Goal: Transaction & Acquisition: Purchase product/service

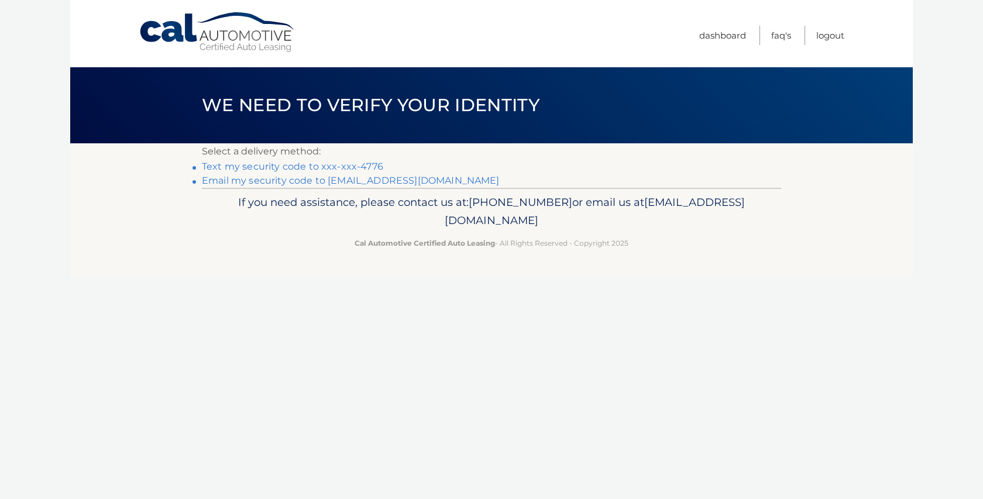
click at [270, 167] on link "Text my security code to xxx-xxx-4776" at bounding box center [292, 166] width 181 height 11
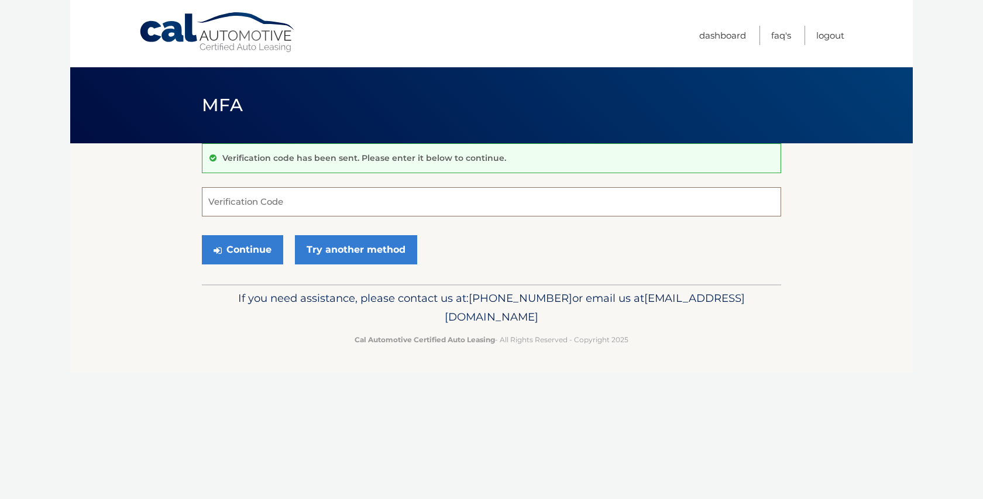
click at [290, 202] on input "Verification Code" at bounding box center [492, 201] width 580 height 29
type input "315495"
click at [254, 251] on button "Continue" at bounding box center [242, 249] width 81 height 29
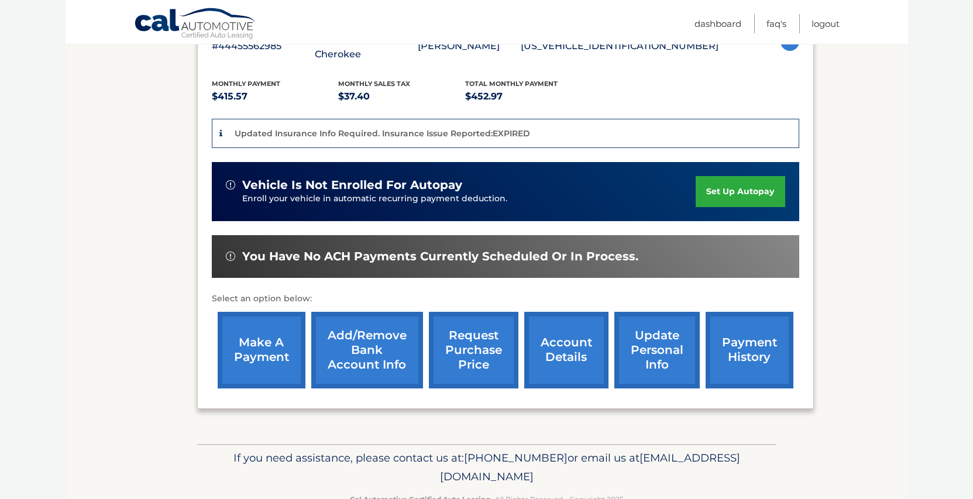
scroll to position [239, 0]
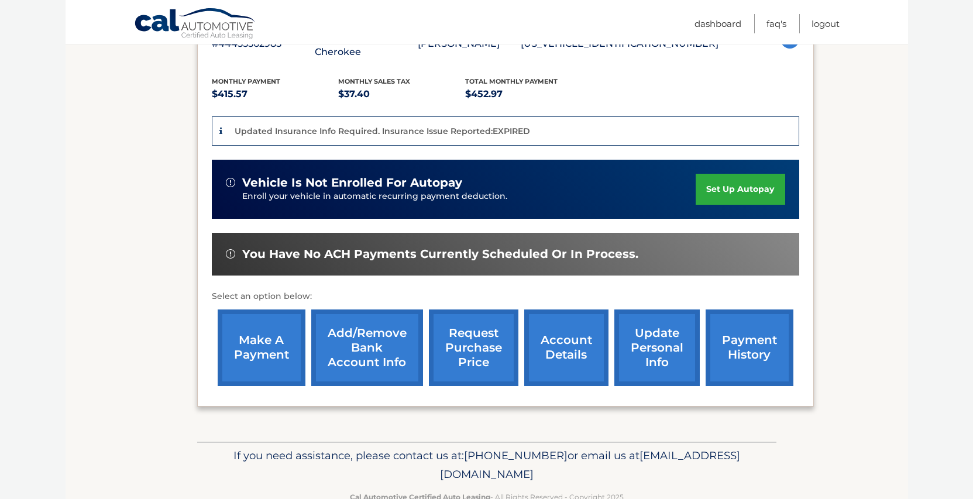
click at [273, 353] on link "make a payment" at bounding box center [262, 348] width 88 height 77
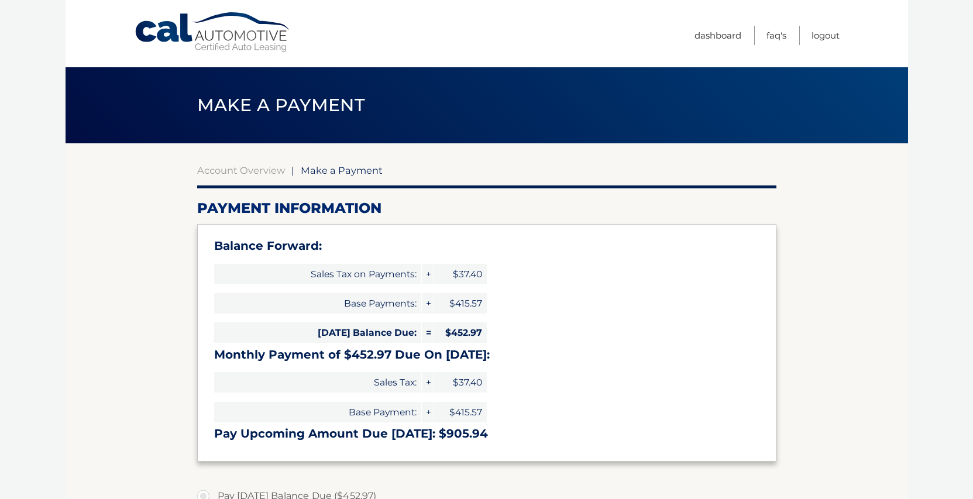
select select "NjYwMWEyZWYtYjNlYy00ZDg1LWExMGItZWE0NDI2NjBjZDIw"
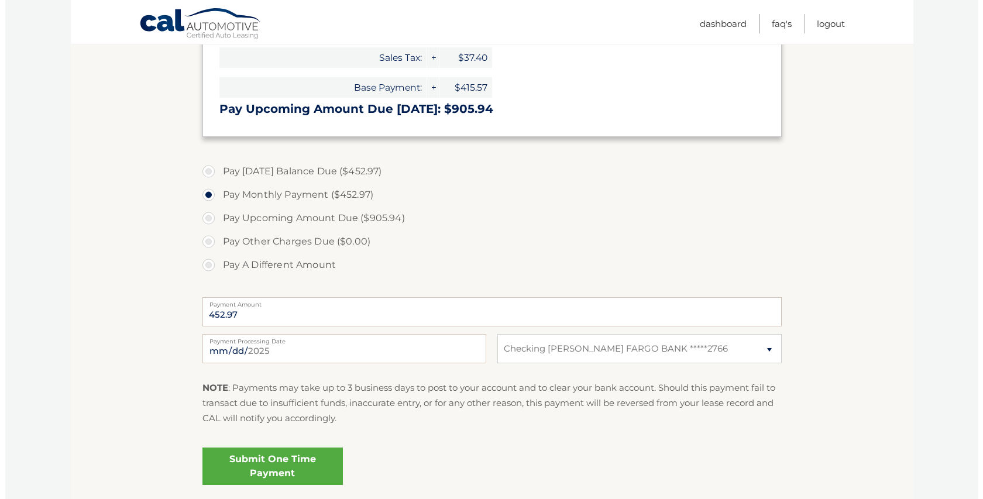
scroll to position [358, 0]
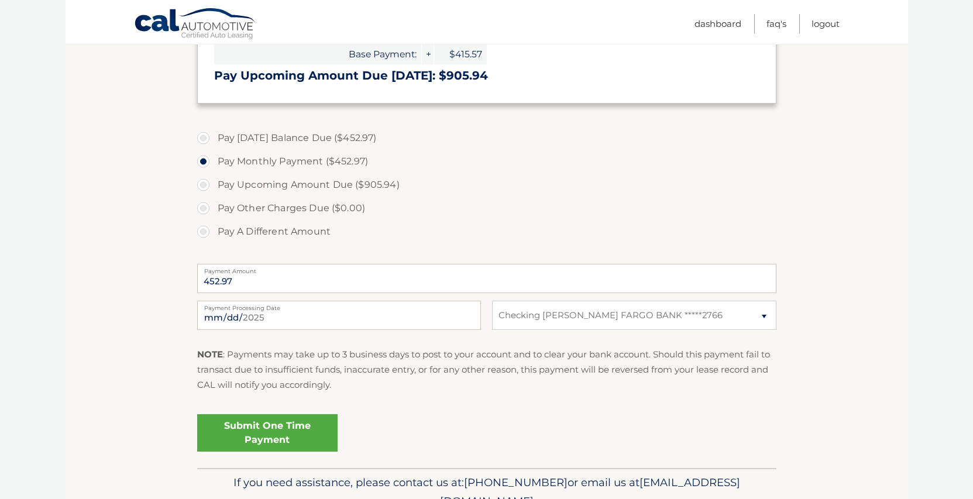
click at [253, 421] on link "Submit One Time Payment" at bounding box center [267, 432] width 140 height 37
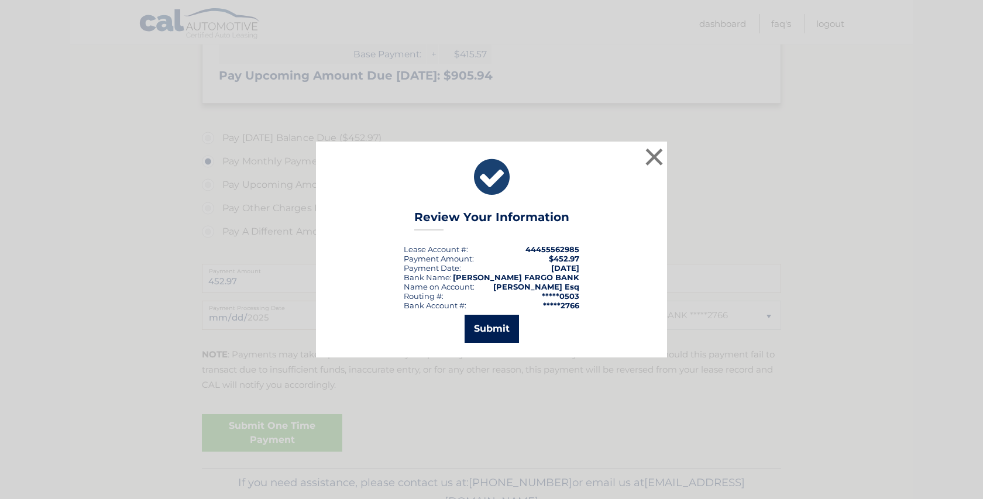
click at [500, 326] on button "Submit" at bounding box center [492, 329] width 54 height 28
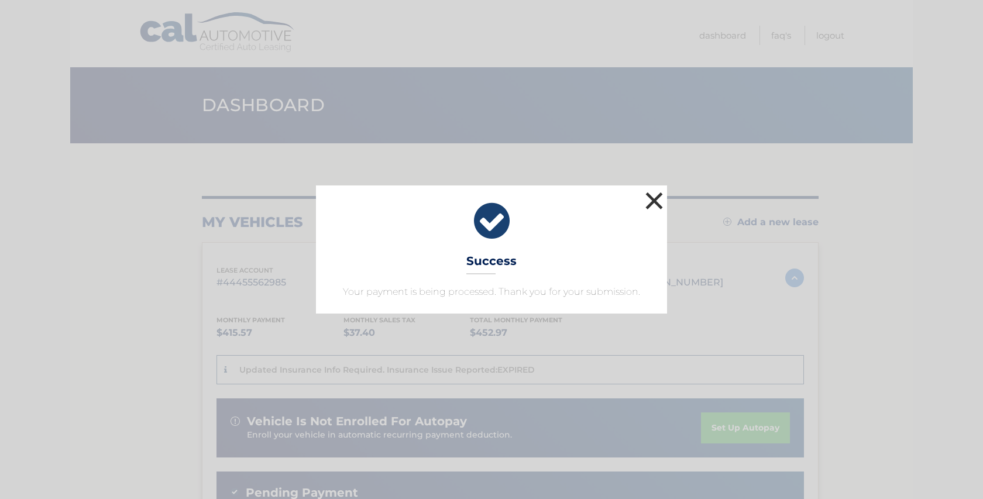
click at [655, 201] on button "×" at bounding box center [654, 200] width 23 height 23
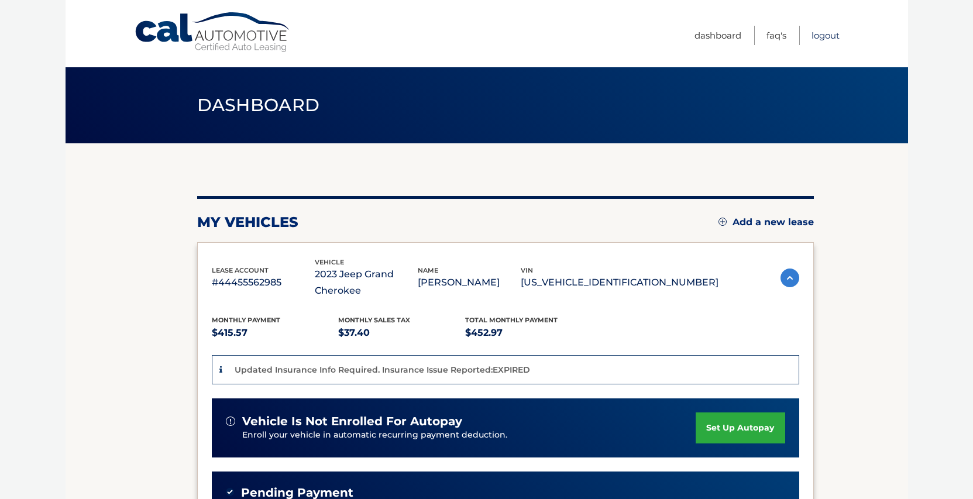
click at [828, 39] on link "Logout" at bounding box center [826, 35] width 28 height 19
